Goal: Task Accomplishment & Management: Use online tool/utility

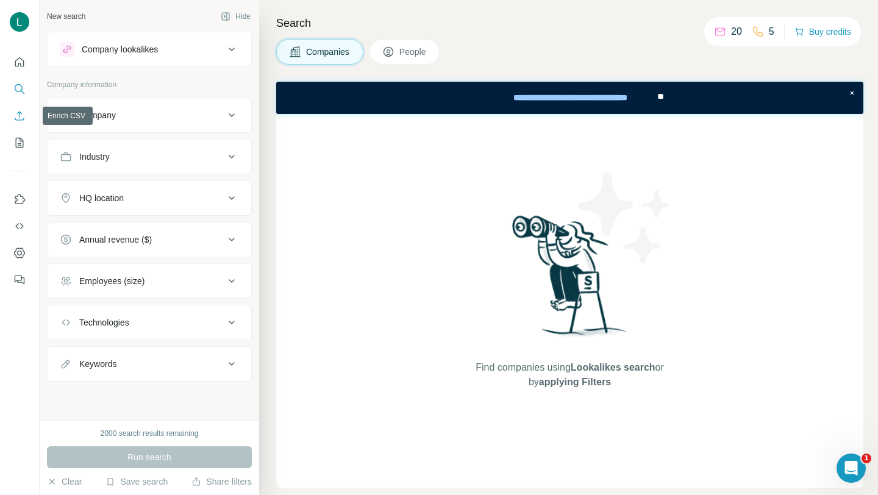
click at [15, 115] on icon "Enrich CSV" at bounding box center [19, 116] width 12 height 12
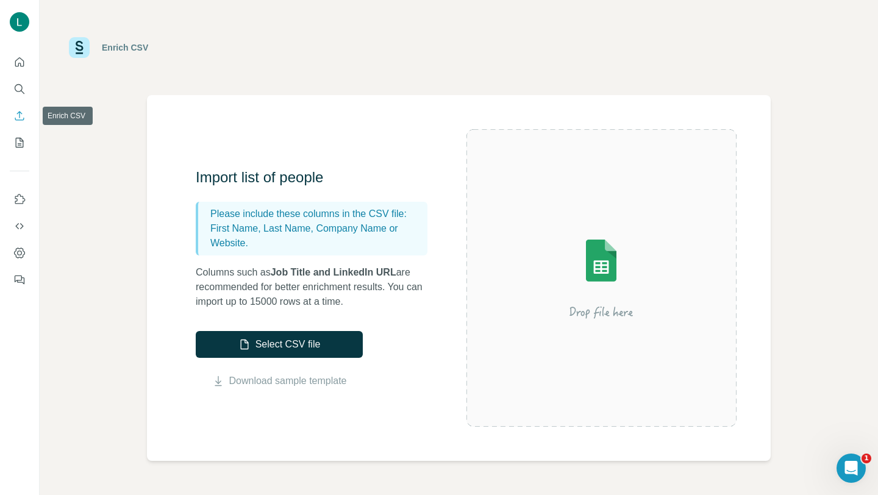
click at [16, 115] on icon "Enrich CSV" at bounding box center [19, 116] width 12 height 12
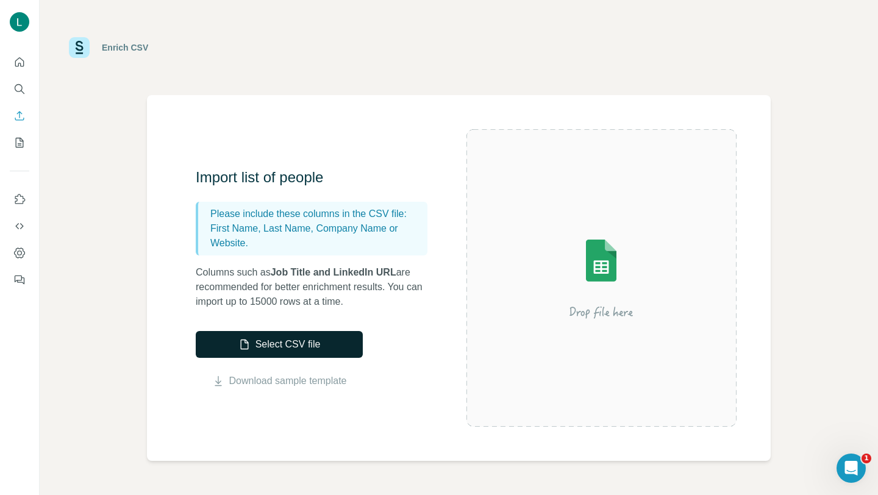
click at [255, 346] on button "Select CSV file" at bounding box center [279, 344] width 167 height 27
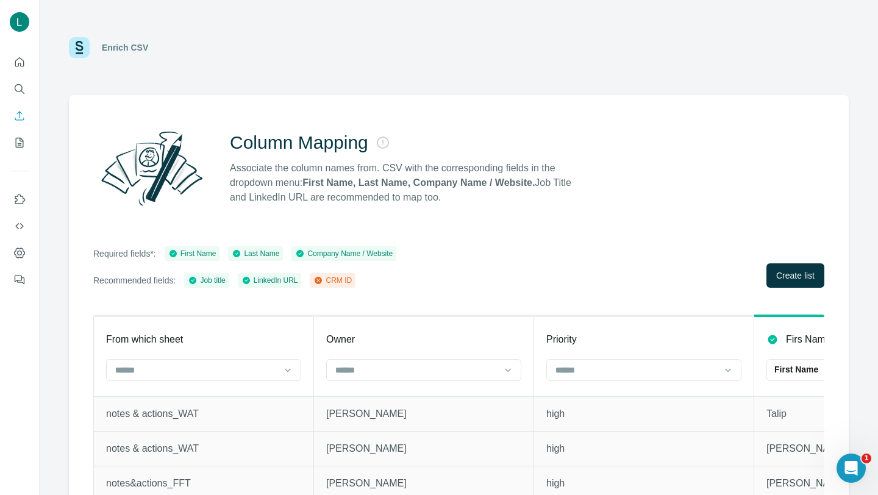
scroll to position [27, 0]
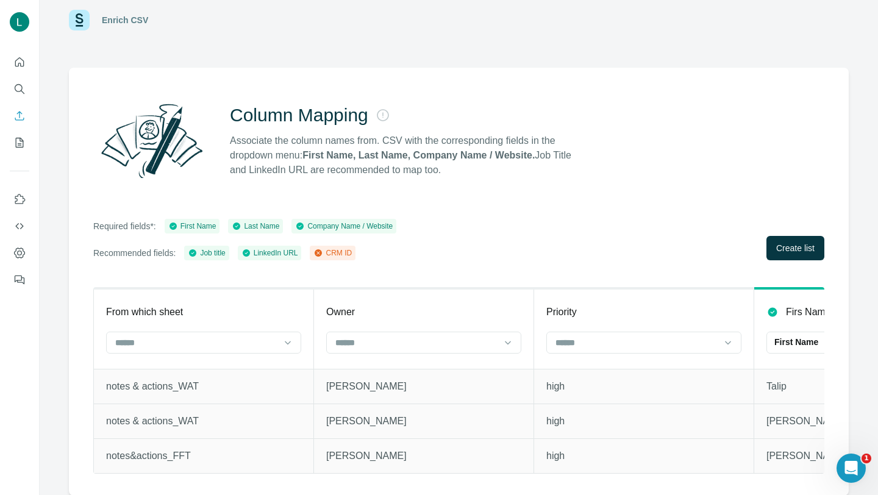
click at [558, 204] on div "Column Mapping Associate the column names from. CSV with the corresponding fiel…" at bounding box center [459, 282] width 780 height 428
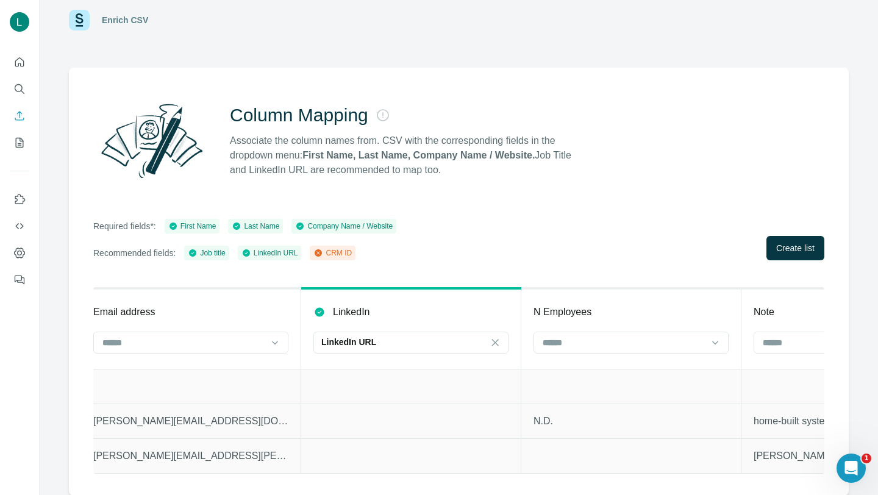
scroll to position [0, 0]
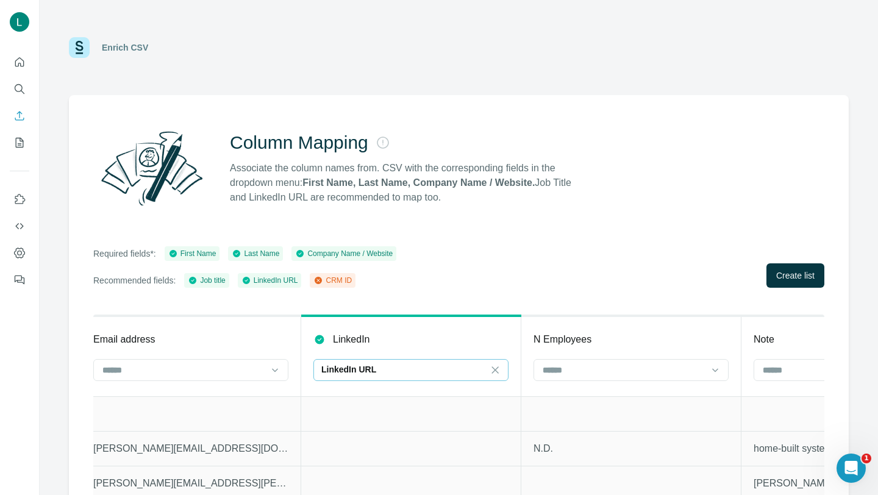
click at [381, 370] on div "LinkedIn URL" at bounding box center [403, 369] width 165 height 12
click at [381, 370] on input at bounding box center [403, 369] width 165 height 13
click at [425, 254] on div "Required fields*: First Name Last Name Company Name / Website Recommended field…" at bounding box center [458, 266] width 731 height 41
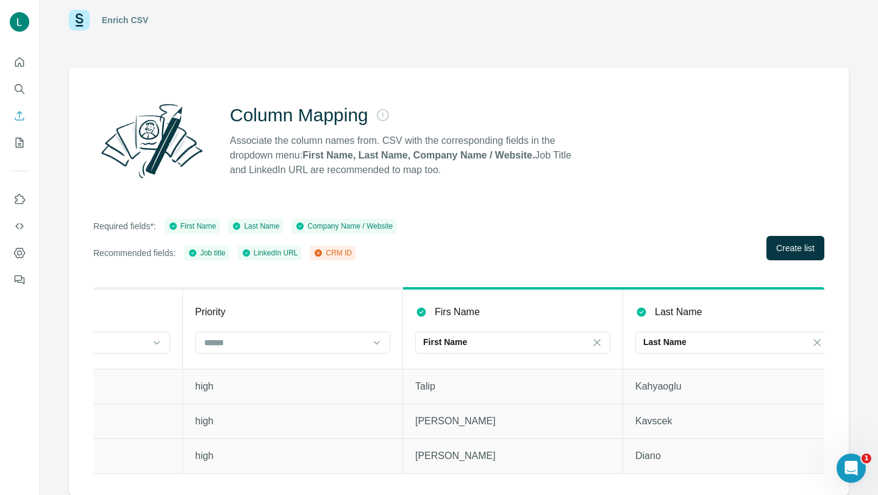
scroll to position [0, 319]
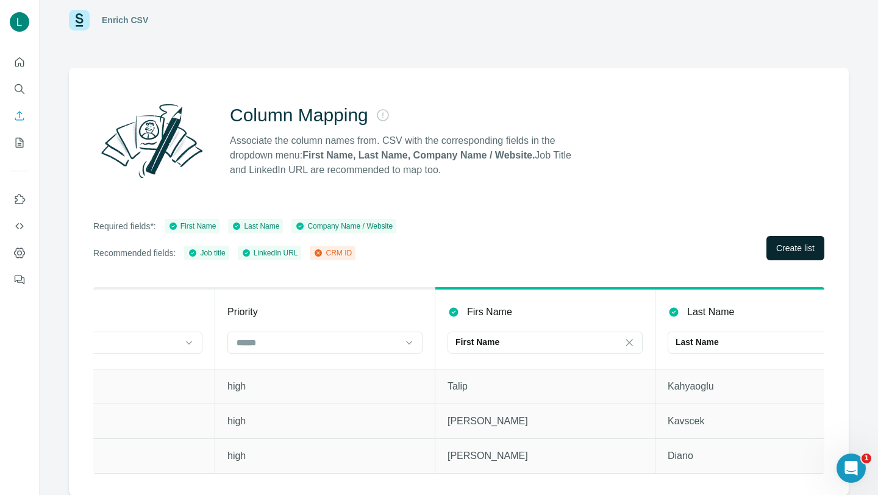
click at [800, 245] on span "Create list" at bounding box center [795, 248] width 38 height 12
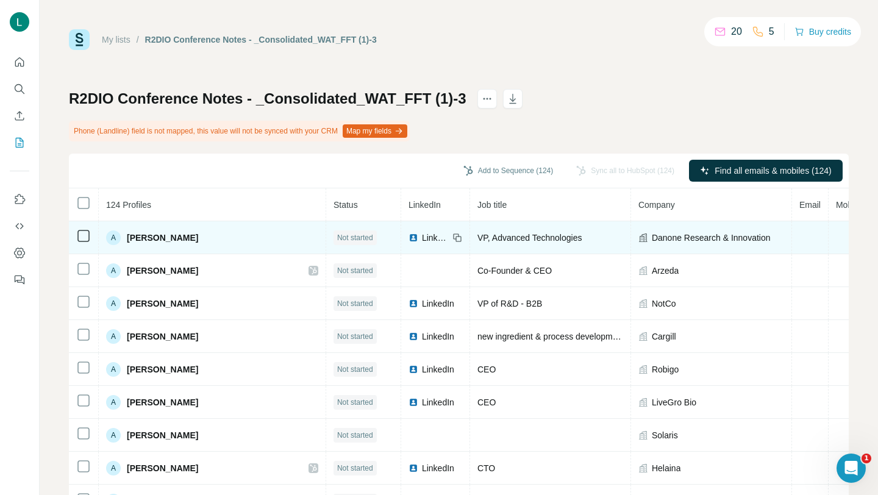
click at [337, 239] on span "Not started" at bounding box center [355, 237] width 36 height 11
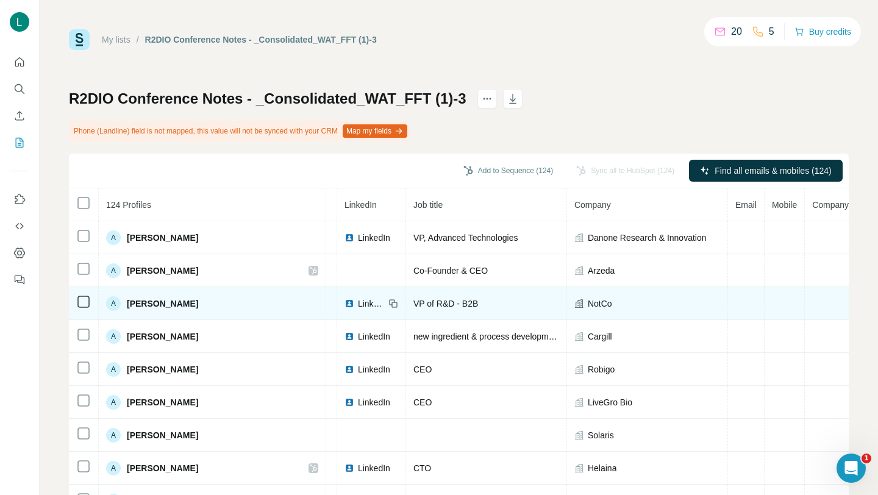
scroll to position [0, 129]
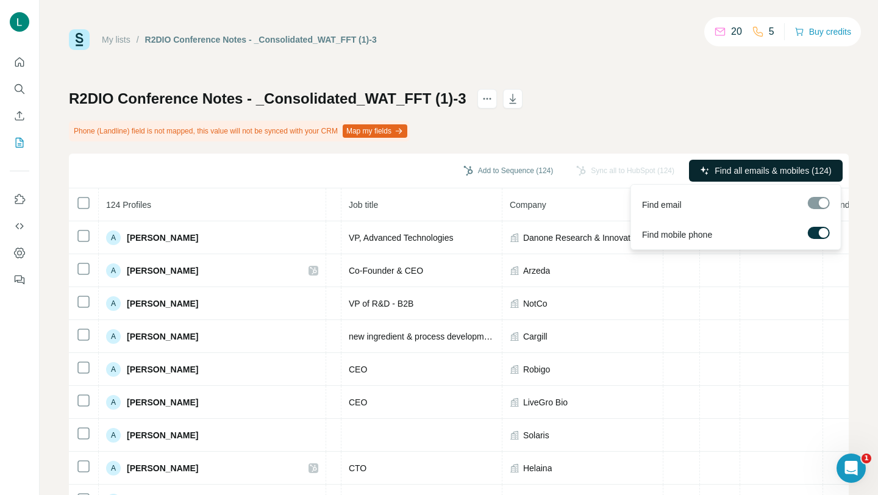
click at [800, 172] on span "Find all emails & mobiles (124)" at bounding box center [772, 171] width 116 height 12
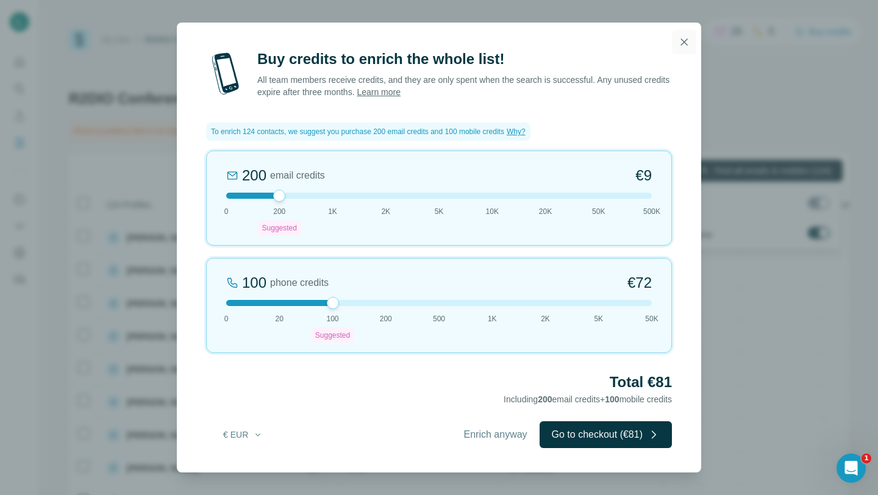
click at [682, 40] on icon "button" at bounding box center [684, 41] width 7 height 7
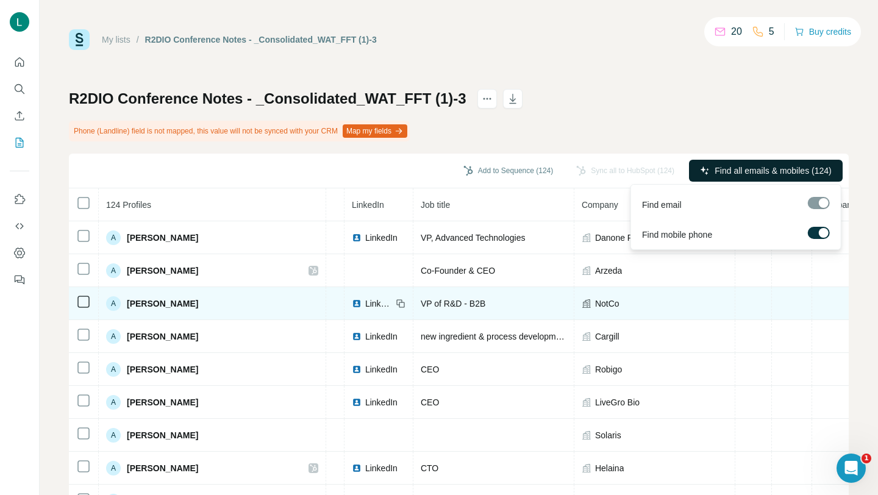
scroll to position [0, 0]
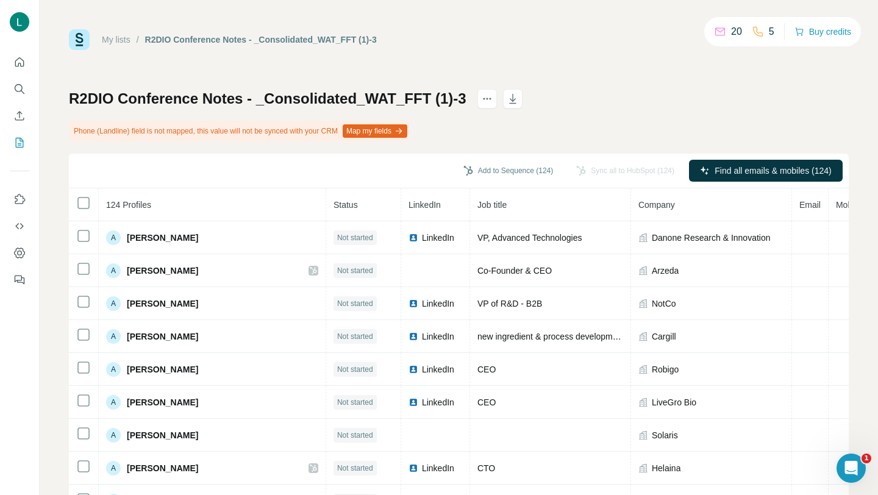
click at [547, 124] on div "R2DIO Conference Notes - _Consolidated_WAT_FFT (1)-3 Phone (Landline) field is …" at bounding box center [459, 299] width 780 height 421
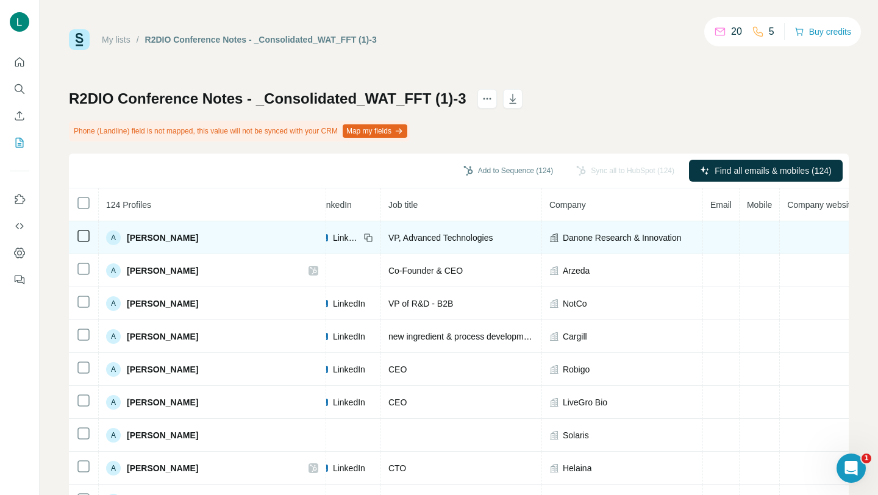
scroll to position [0, 129]
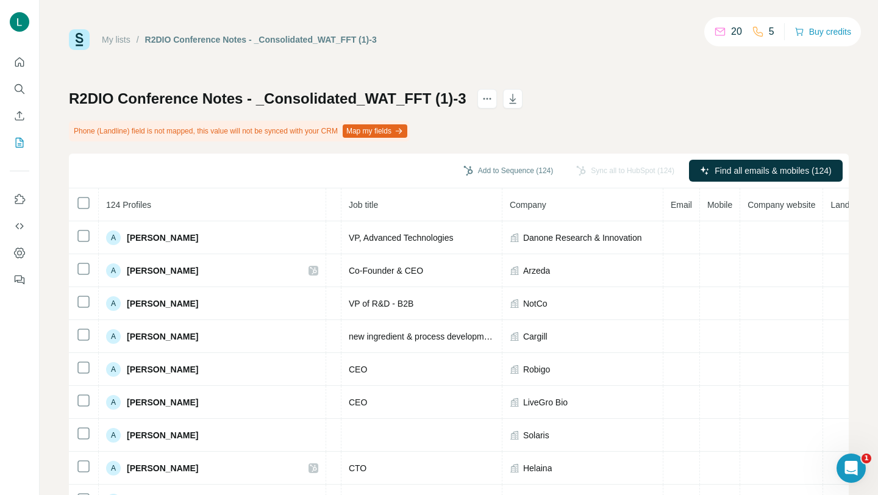
click at [634, 135] on div "R2DIO Conference Notes - _Consolidated_WAT_FFT (1)-3 Phone (Landline) field is …" at bounding box center [459, 299] width 780 height 421
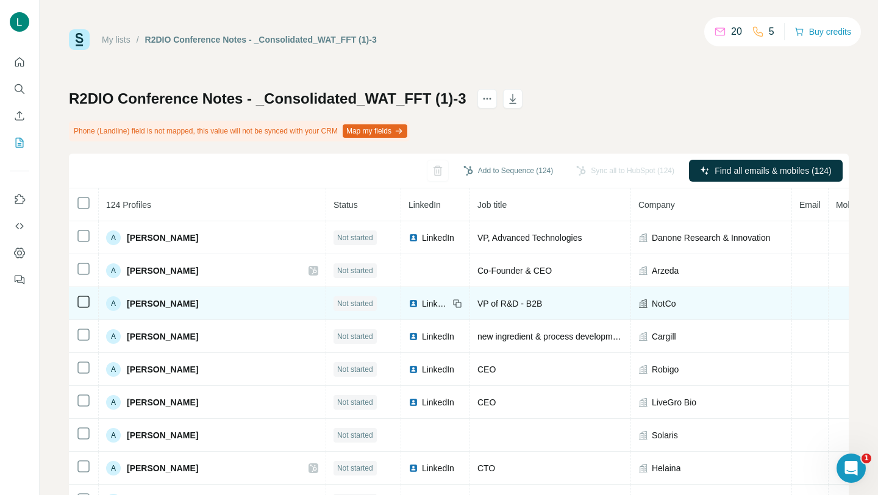
scroll to position [20, 0]
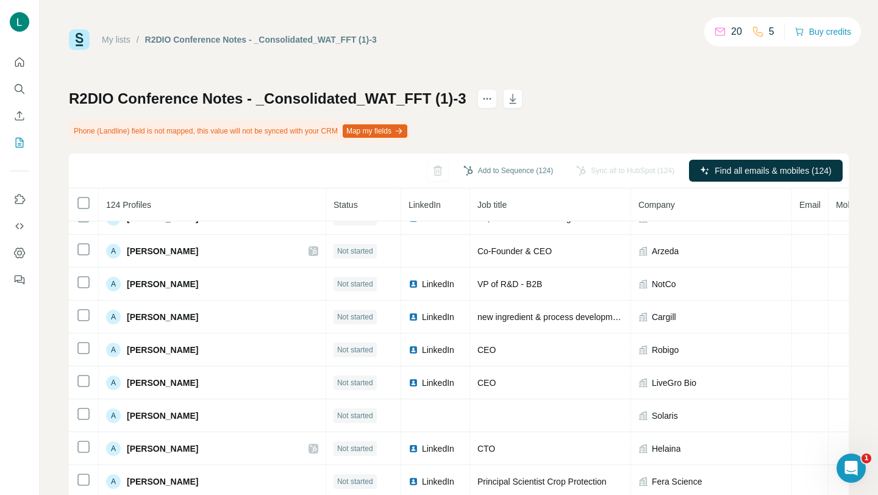
click at [368, 132] on button "Map my fields" at bounding box center [375, 130] width 65 height 13
